Goal: Information Seeking & Learning: Learn about a topic

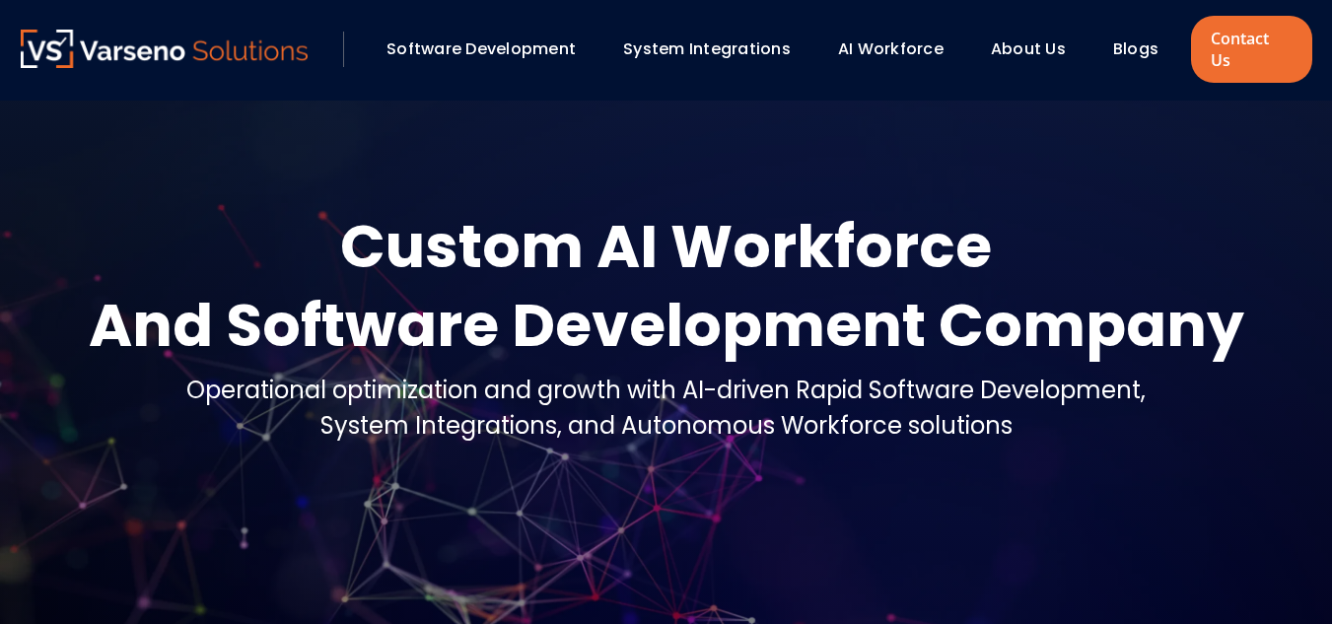
click at [1127, 50] on div "Blogs" at bounding box center [1144, 50] width 83 height 34
click at [1120, 39] on link "Blogs" at bounding box center [1135, 48] width 45 height 23
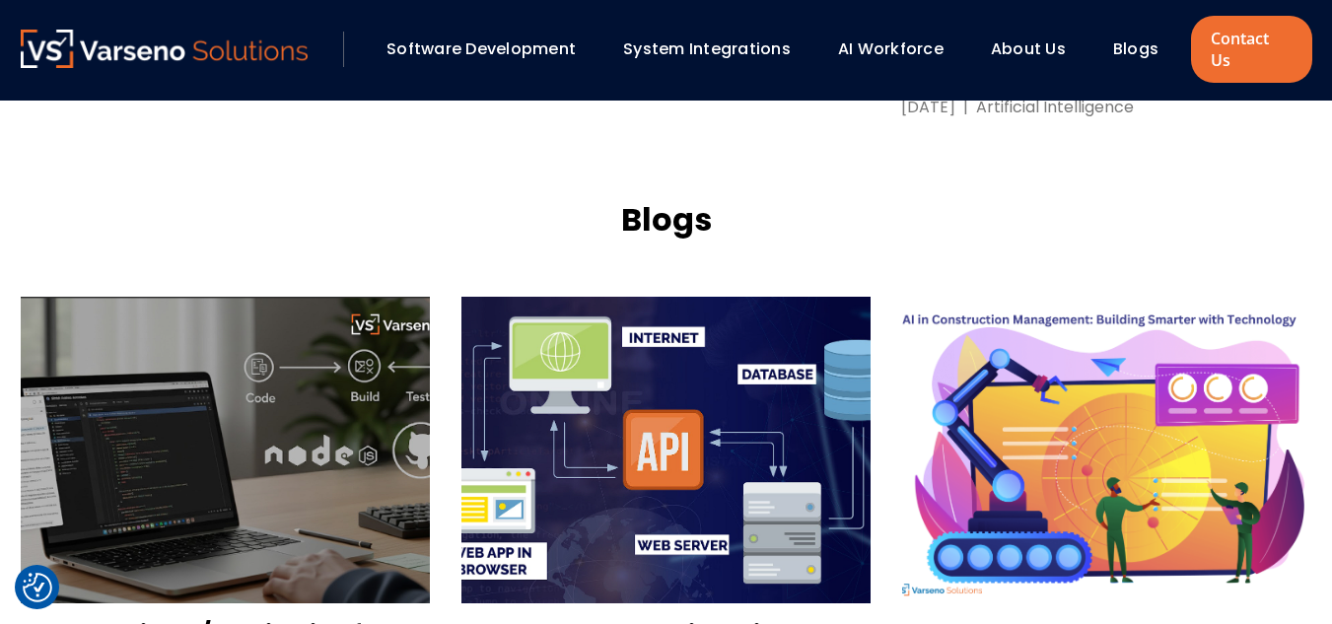
scroll to position [1762, 0]
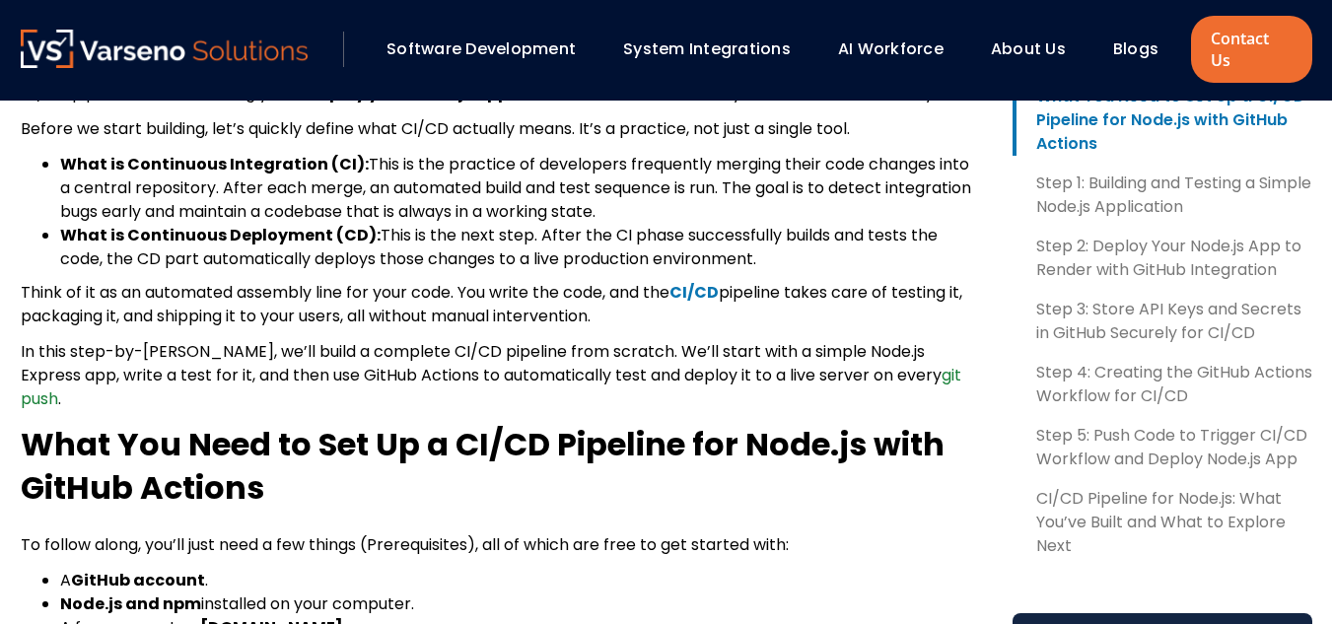
scroll to position [620, 0]
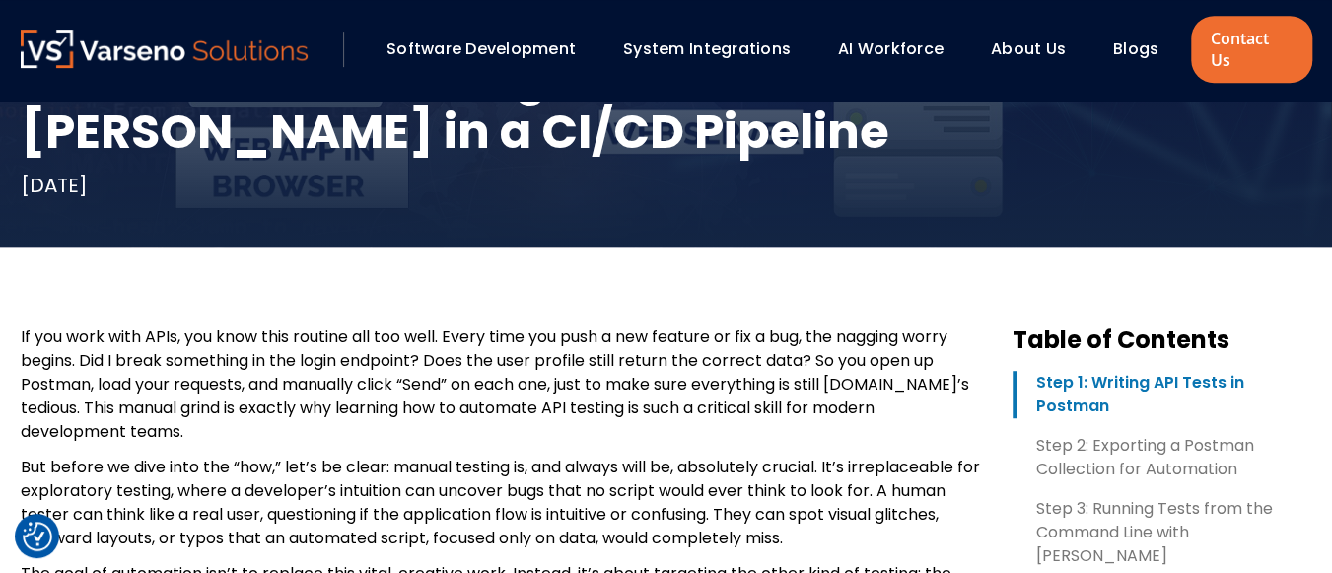
scroll to position [496, 0]
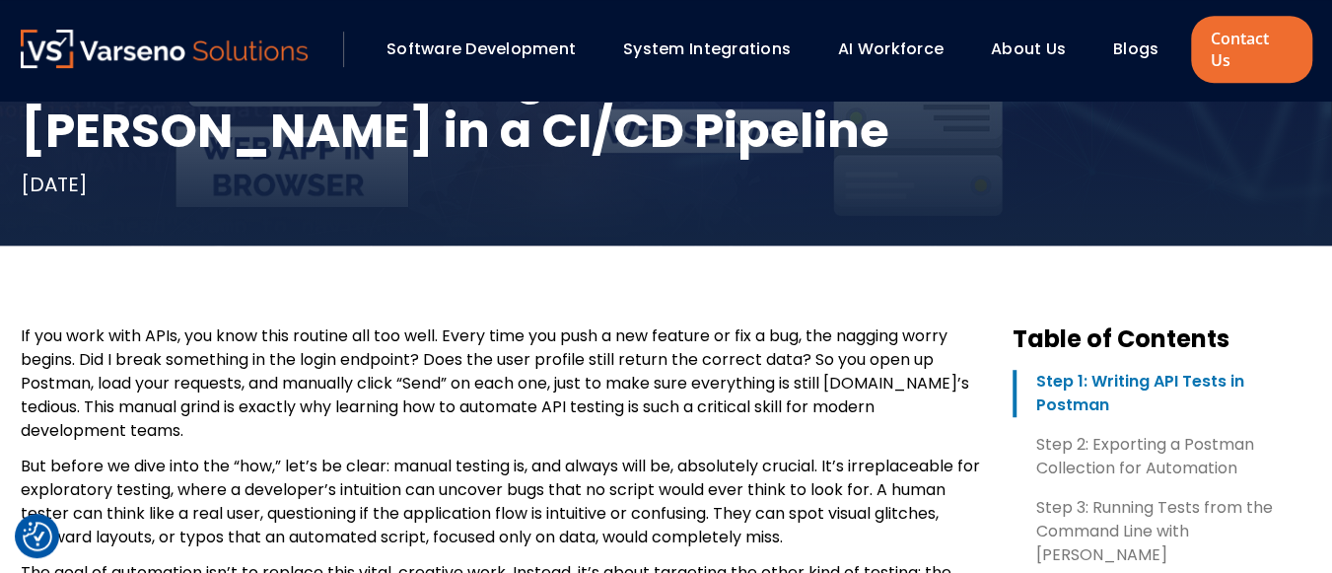
click at [108, 324] on p "If you work with APIs, you know this routine all too well. Every time you push …" at bounding box center [501, 383] width 960 height 118
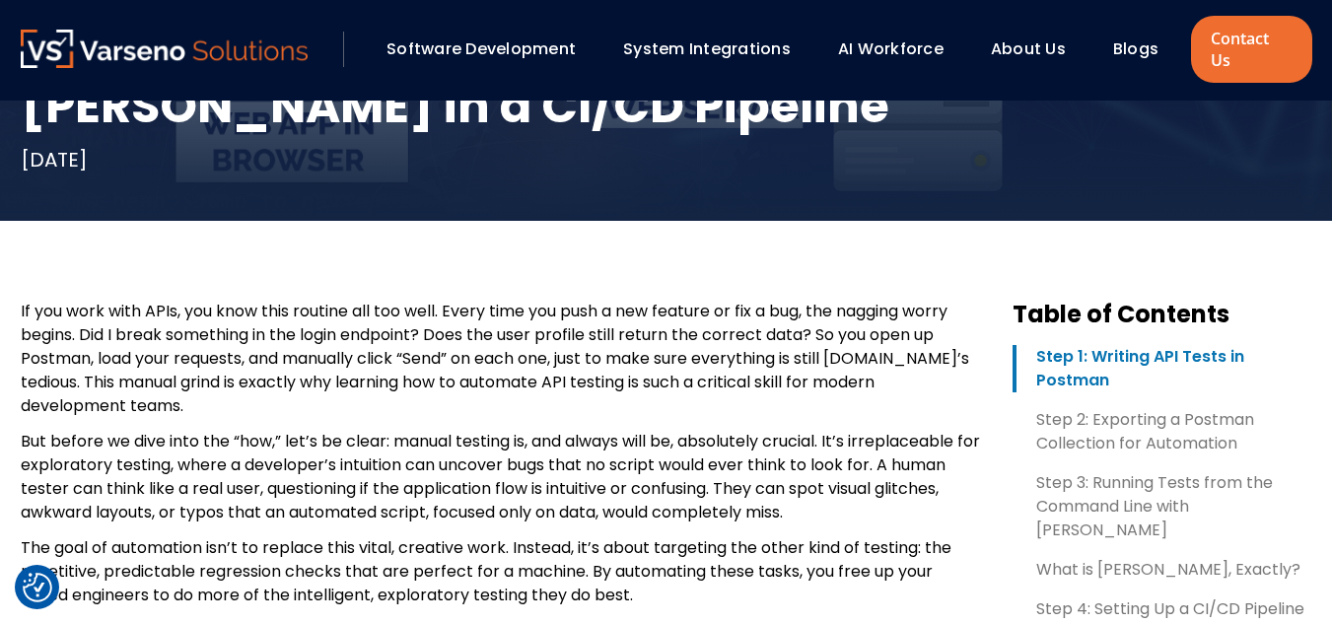
scroll to position [502, 0]
